Goal: Task Accomplishment & Management: Use online tool/utility

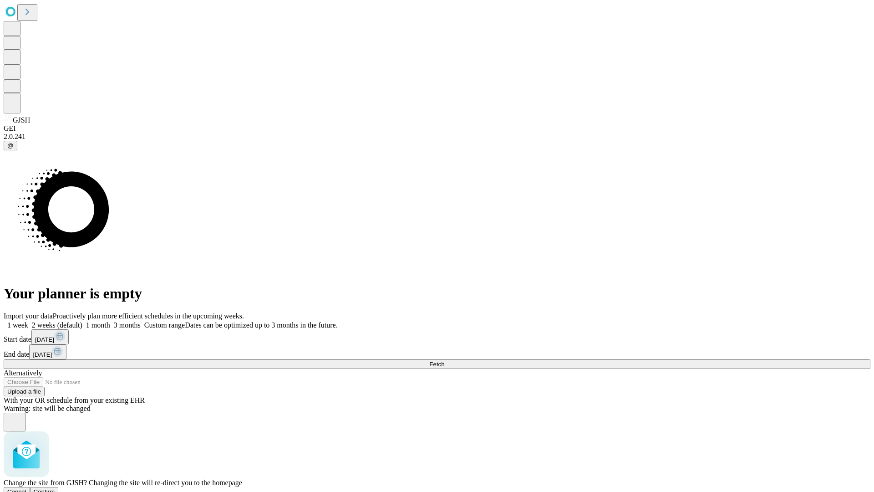
click at [55, 488] on span "Confirm" at bounding box center [44, 491] width 21 height 7
click at [82, 321] on label "2 weeks (default)" at bounding box center [55, 325] width 54 height 8
click at [444, 361] on span "Fetch" at bounding box center [436, 364] width 15 height 7
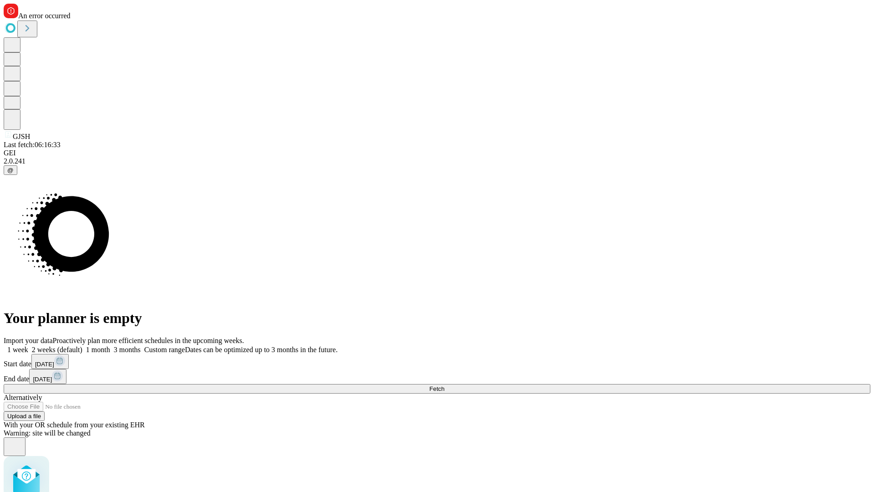
click at [82, 346] on label "2 weeks (default)" at bounding box center [55, 350] width 54 height 8
click at [444, 385] on span "Fetch" at bounding box center [436, 388] width 15 height 7
click at [82, 346] on label "2 weeks (default)" at bounding box center [55, 350] width 54 height 8
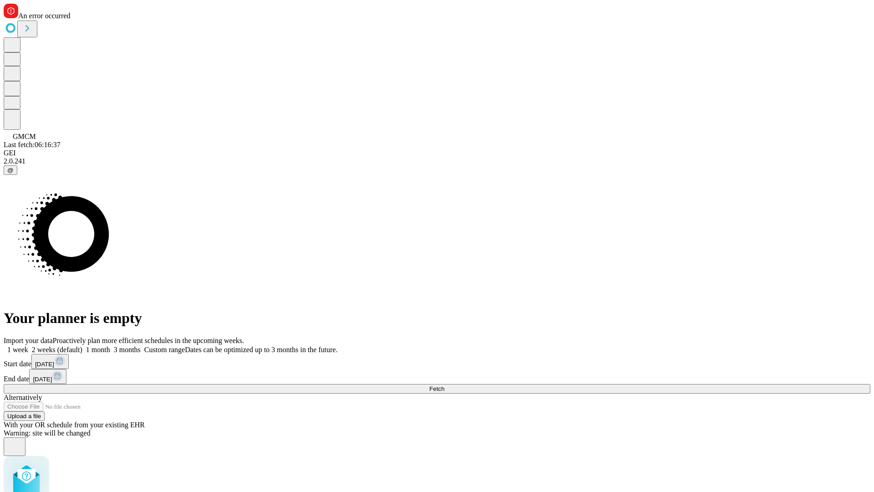
click at [444, 385] on span "Fetch" at bounding box center [436, 388] width 15 height 7
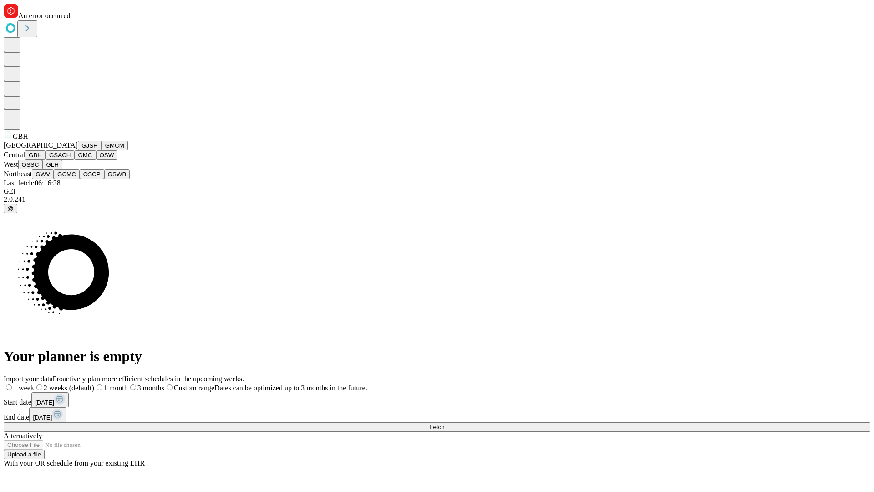
click at [71, 160] on button "GSACH" at bounding box center [60, 155] width 29 height 10
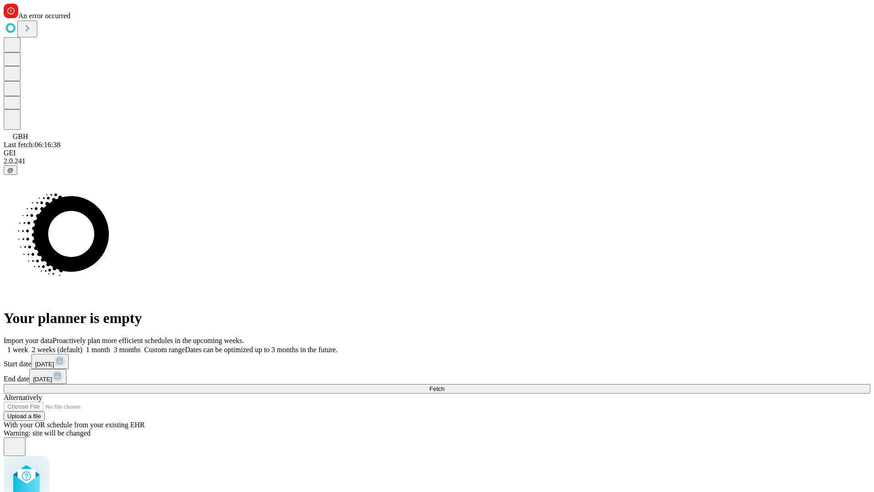
click at [82, 346] on label "2 weeks (default)" at bounding box center [55, 350] width 54 height 8
click at [444, 385] on span "Fetch" at bounding box center [436, 388] width 15 height 7
click at [82, 346] on label "2 weeks (default)" at bounding box center [55, 350] width 54 height 8
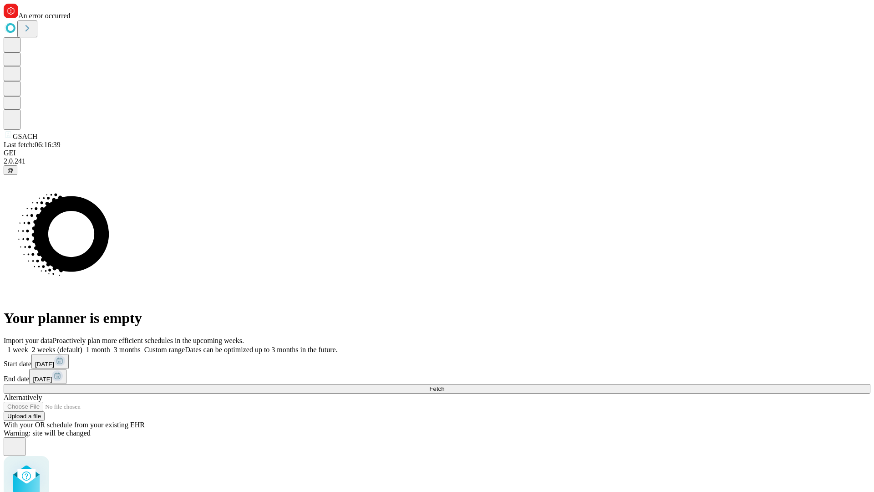
click at [444, 385] on span "Fetch" at bounding box center [436, 388] width 15 height 7
click at [82, 346] on label "2 weeks (default)" at bounding box center [55, 350] width 54 height 8
click at [444, 385] on span "Fetch" at bounding box center [436, 388] width 15 height 7
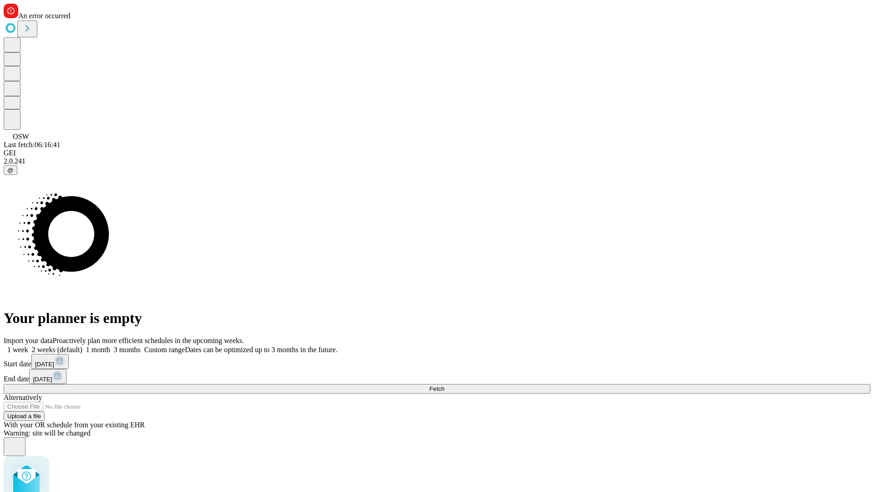
click at [82, 346] on label "2 weeks (default)" at bounding box center [55, 350] width 54 height 8
click at [444, 385] on span "Fetch" at bounding box center [436, 388] width 15 height 7
click at [82, 346] on label "2 weeks (default)" at bounding box center [55, 350] width 54 height 8
click at [444, 385] on span "Fetch" at bounding box center [436, 388] width 15 height 7
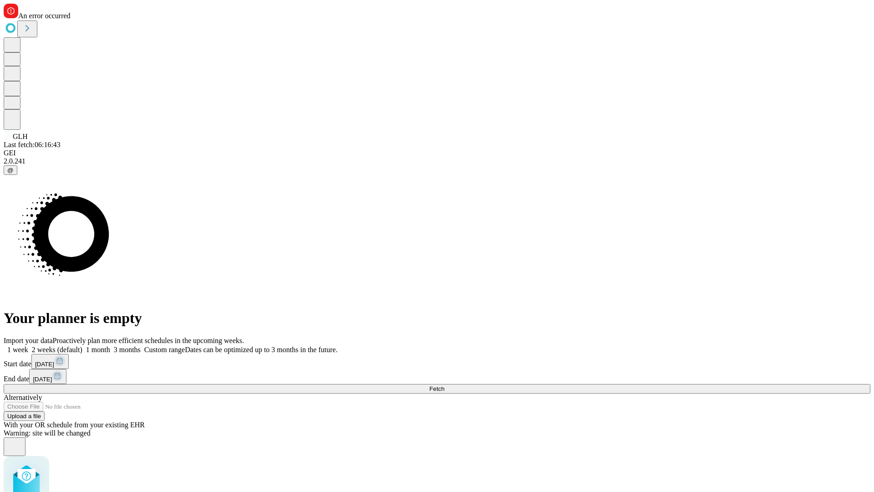
click at [82, 346] on label "2 weeks (default)" at bounding box center [55, 350] width 54 height 8
click at [444, 385] on span "Fetch" at bounding box center [436, 388] width 15 height 7
click at [82, 346] on label "2 weeks (default)" at bounding box center [55, 350] width 54 height 8
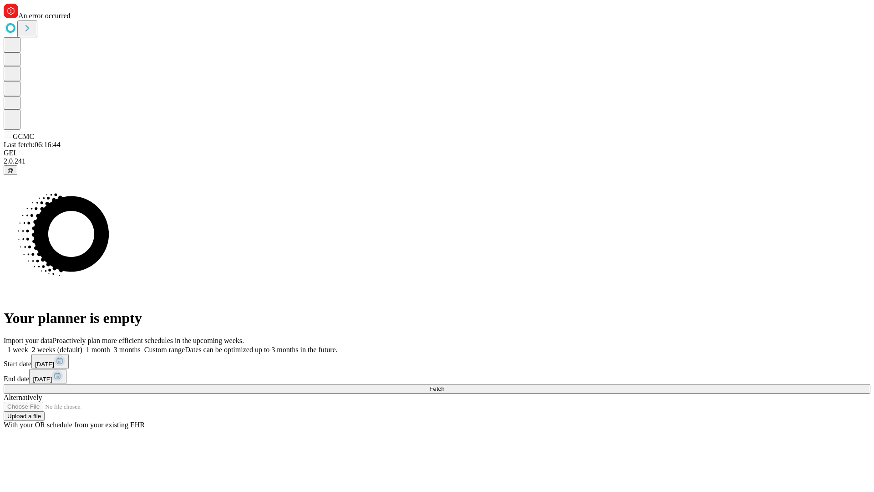
click at [444, 385] on span "Fetch" at bounding box center [436, 388] width 15 height 7
click at [82, 346] on label "2 weeks (default)" at bounding box center [55, 350] width 54 height 8
click at [444, 385] on span "Fetch" at bounding box center [436, 388] width 15 height 7
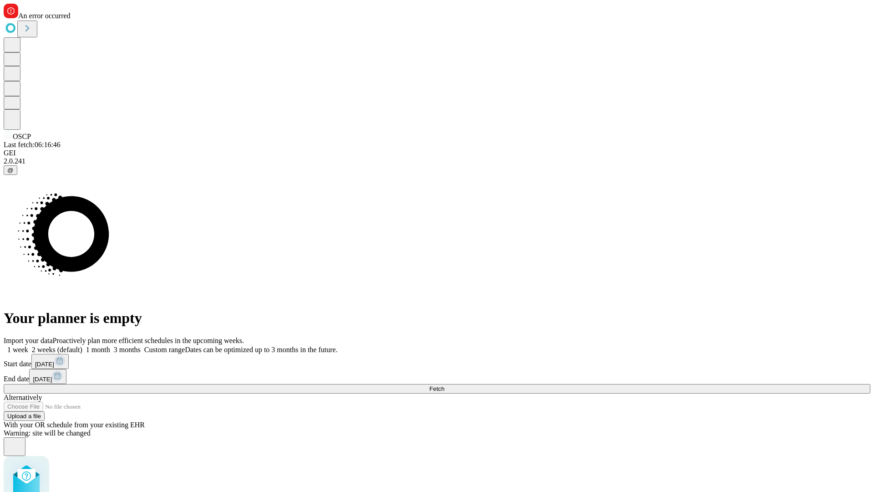
click at [82, 346] on label "2 weeks (default)" at bounding box center [55, 350] width 54 height 8
click at [444, 385] on span "Fetch" at bounding box center [436, 388] width 15 height 7
